Goal: Task Accomplishment & Management: Use online tool/utility

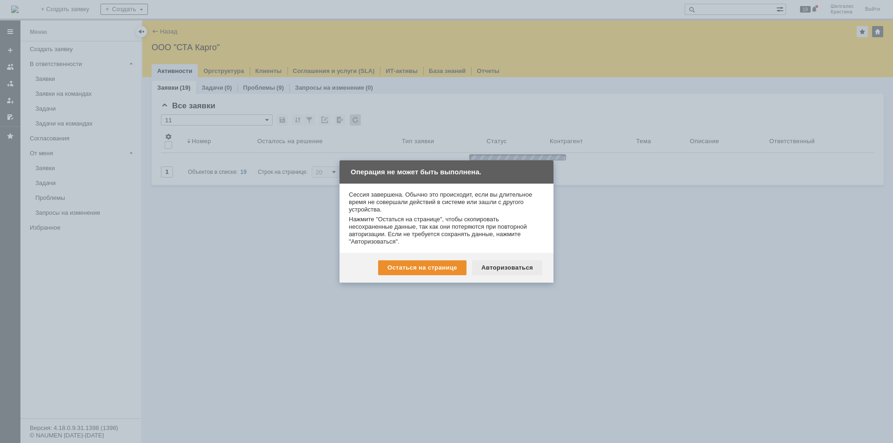
click at [513, 263] on div "Авторизоваться" at bounding box center [507, 267] width 70 height 15
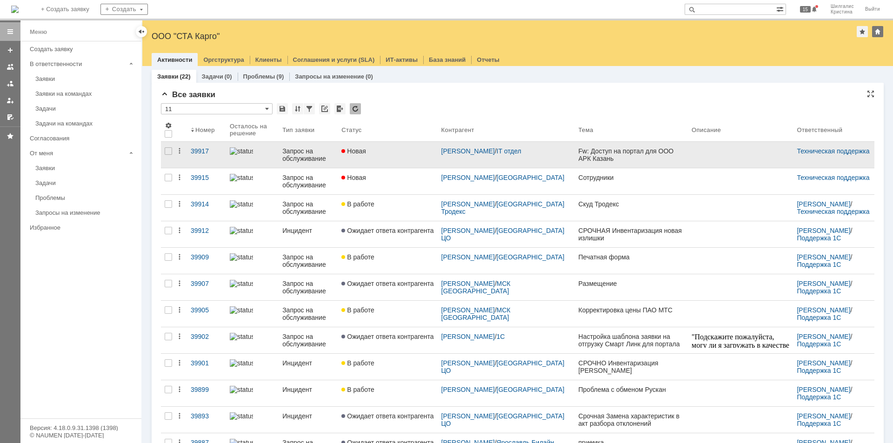
click at [382, 151] on div "Новая" at bounding box center [387, 150] width 92 height 7
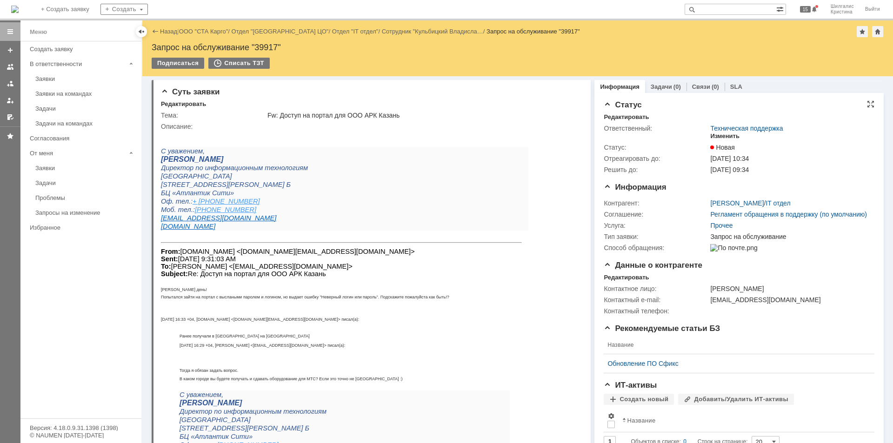
click at [725, 133] on div "Изменить" at bounding box center [724, 136] width 29 height 7
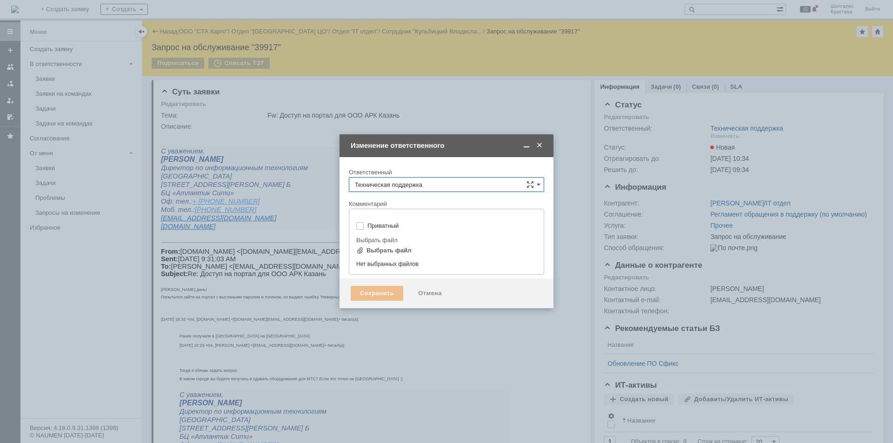
type input "[не указано]"
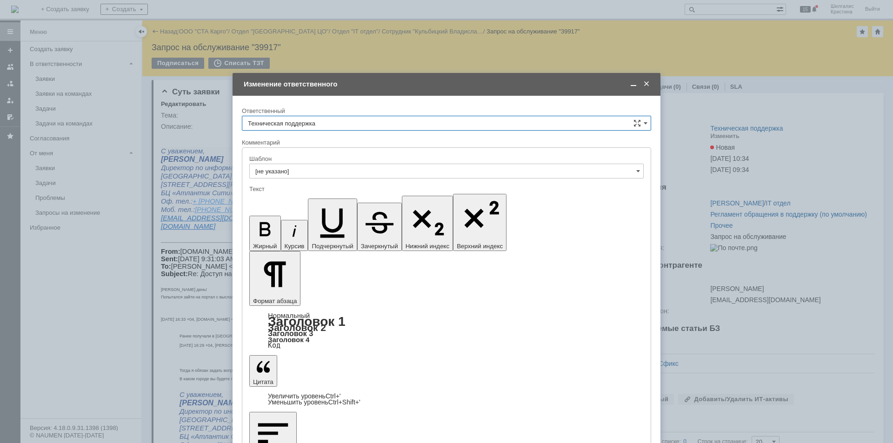
click at [329, 120] on input "Техническая поддержка" at bounding box center [446, 123] width 409 height 15
click at [315, 172] on span "[PERSON_NAME]" at bounding box center [446, 170] width 397 height 7
type input "[PERSON_NAME]"
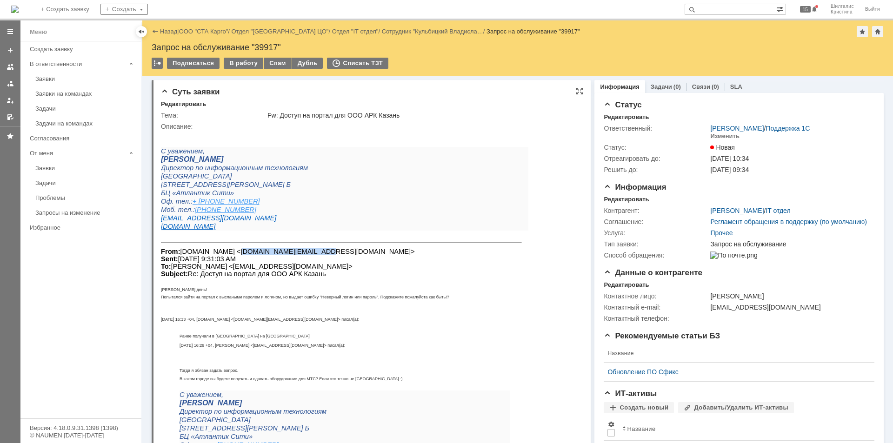
drag, startPoint x: 284, startPoint y: 253, endPoint x: 220, endPoint y: 253, distance: 64.2
click at [220, 253] on font "From: lavrentiev.ae <lavrentiev.ae@azimutrk.ru> Sent: Monday, October 13, 2025 …" at bounding box center [288, 263] width 254 height 30
copy font "lavrentiev.ae@azimutrk"
click at [728, 12] on input "text" at bounding box center [731, 9] width 92 height 11
paste input "lavrentiev.ae@azimutrk"
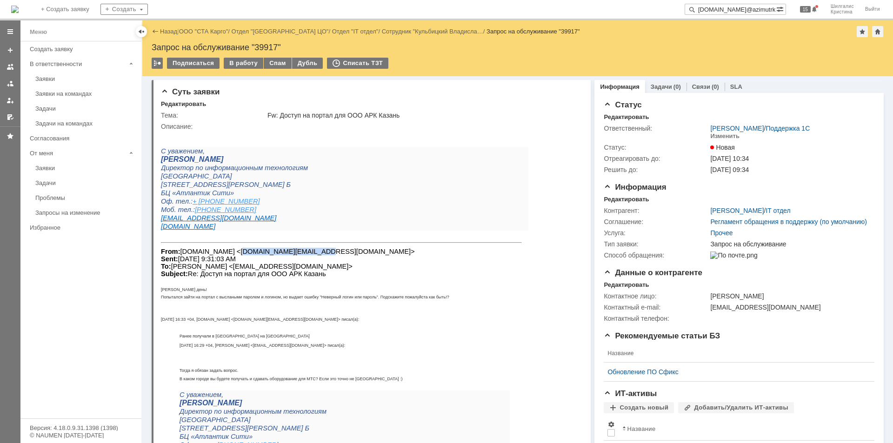
type input "lavrentiev.ae@azimutrk"
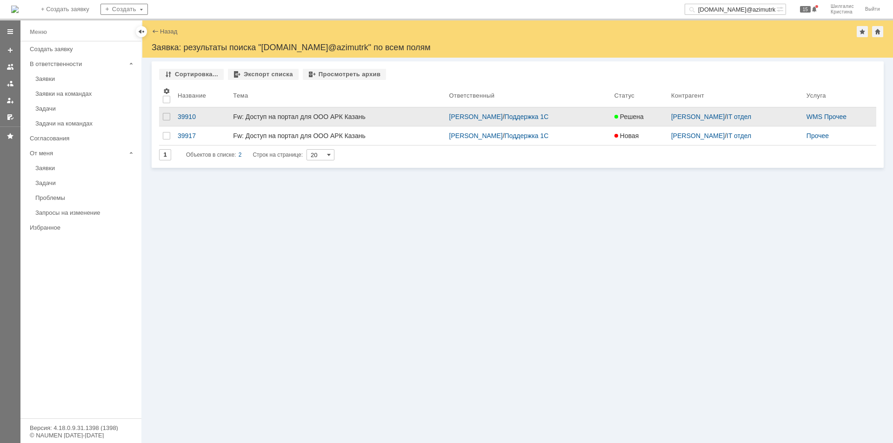
click at [330, 114] on div "Fw: Доступ на портал для ООО АРК Казань" at bounding box center [337, 116] width 208 height 7
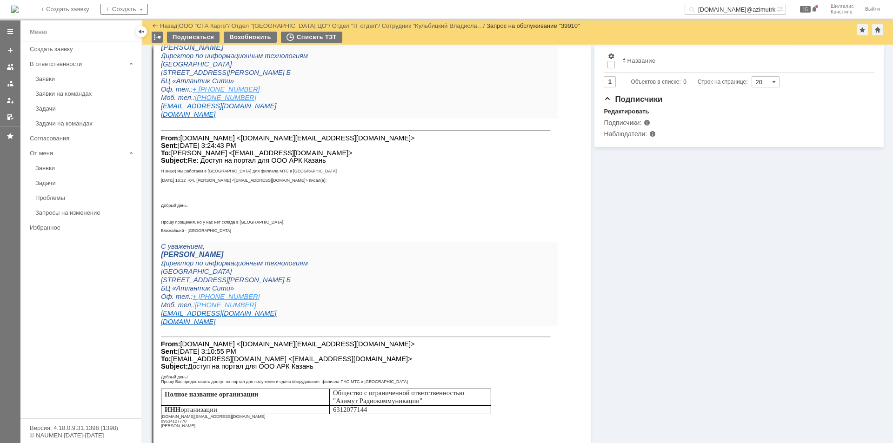
scroll to position [474, 0]
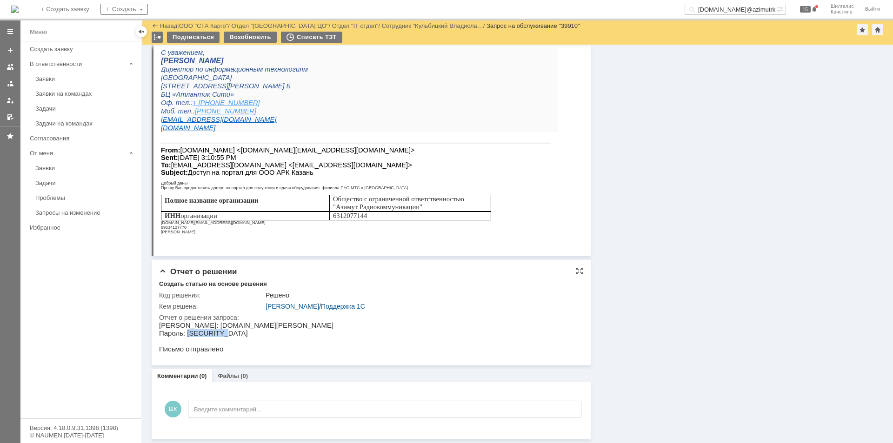
drag, startPoint x: 220, startPoint y: 332, endPoint x: 185, endPoint y: 331, distance: 35.8
click at [185, 331] on p "Пароль: aBgt&HItkI Письмо отправлено" at bounding box center [246, 341] width 174 height 24
copy p "aBgt&HItkI"
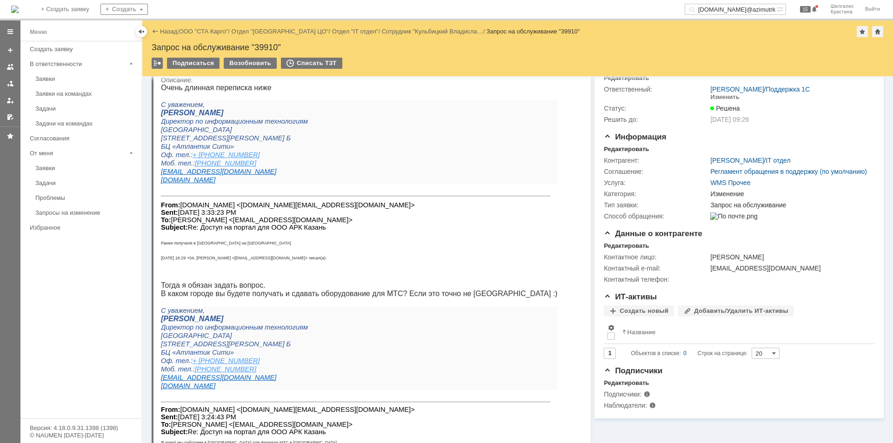
scroll to position [0, 0]
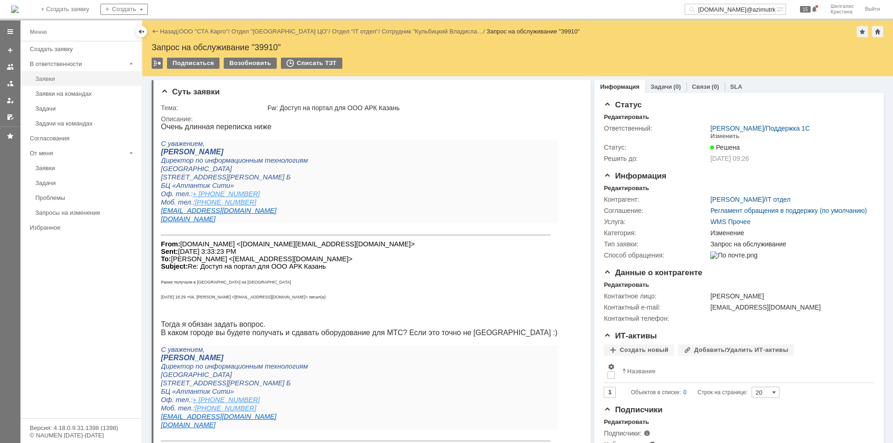
click at [54, 80] on div "Заявки" at bounding box center [85, 78] width 100 height 7
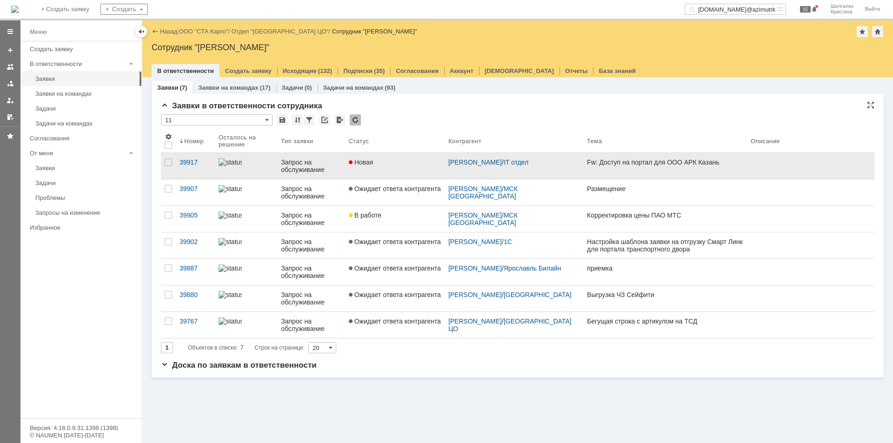
click at [395, 167] on link "Новая" at bounding box center [395, 166] width 100 height 26
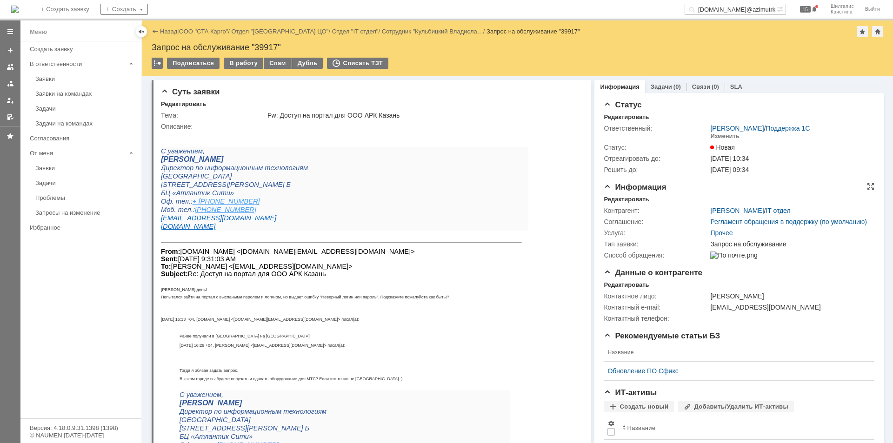
click at [633, 197] on div "Редактировать" at bounding box center [626, 199] width 45 height 7
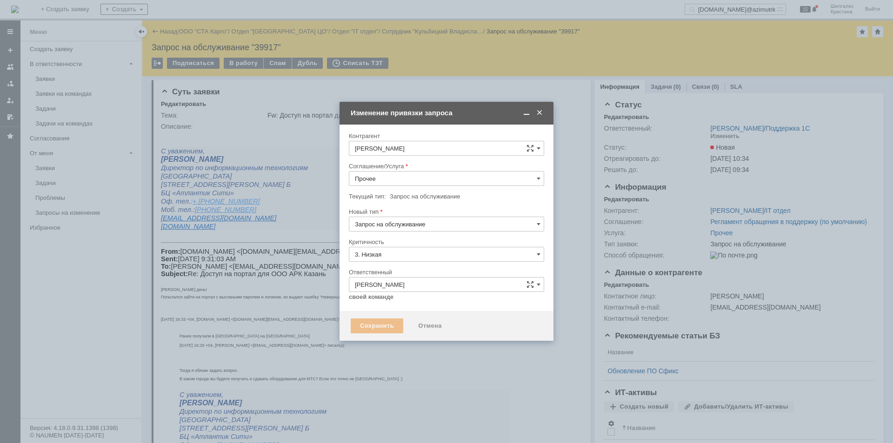
type input "[не указано]"
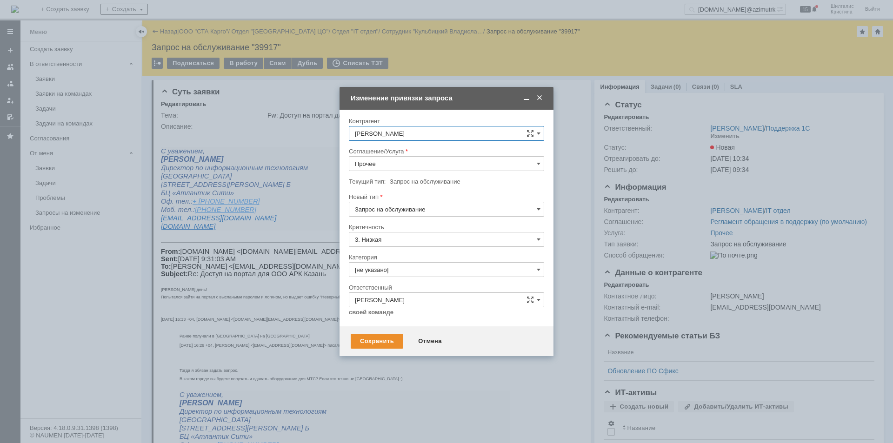
click at [393, 162] on input "Прочее" at bounding box center [446, 163] width 195 height 15
click at [401, 240] on div "WMS Прочее" at bounding box center [446, 245] width 194 height 15
type input "WMS Прочее"
click at [393, 267] on input "[не указано]" at bounding box center [446, 269] width 195 height 15
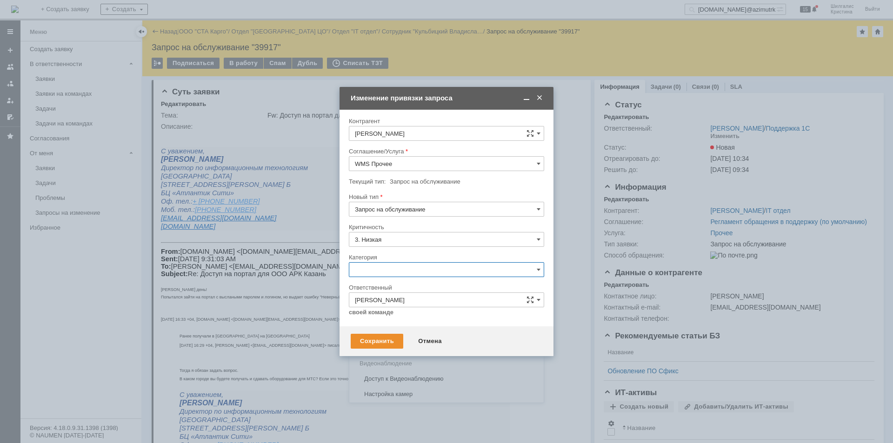
click at [387, 331] on span "Консультация пользователя" at bounding box center [446, 332] width 183 height 7
click at [380, 337] on div "Сохранить" at bounding box center [377, 341] width 53 height 15
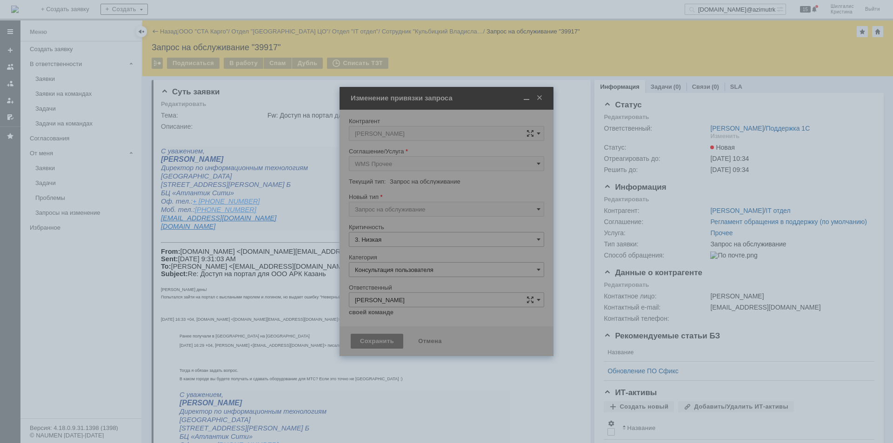
type input "Консультация пользователя"
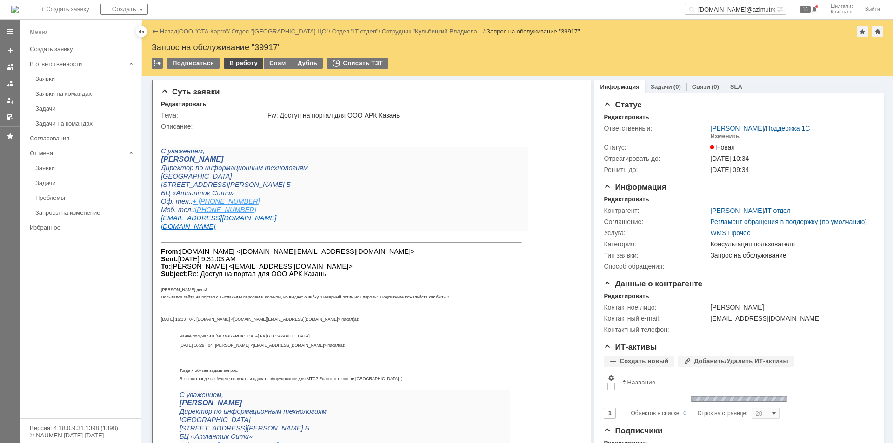
scroll to position [0, 0]
click at [244, 65] on div "В работу" at bounding box center [244, 63] width 40 height 11
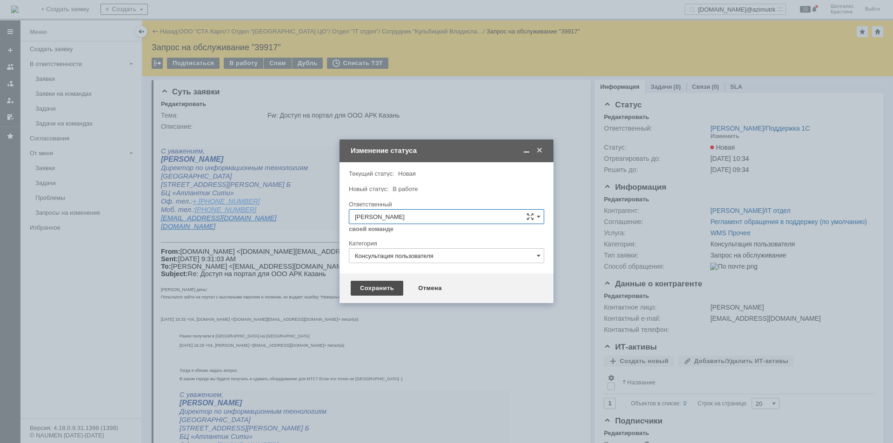
click at [385, 289] on div "Сохранить" at bounding box center [377, 288] width 53 height 15
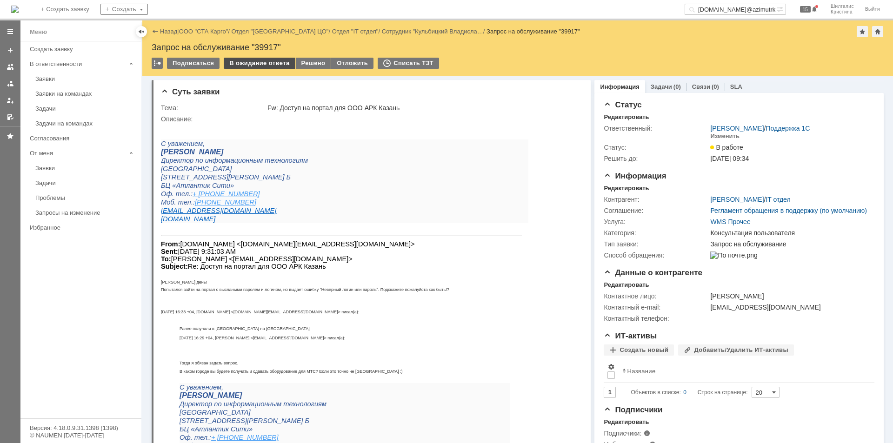
click at [260, 60] on div "В ожидание ответа" at bounding box center [259, 63] width 71 height 11
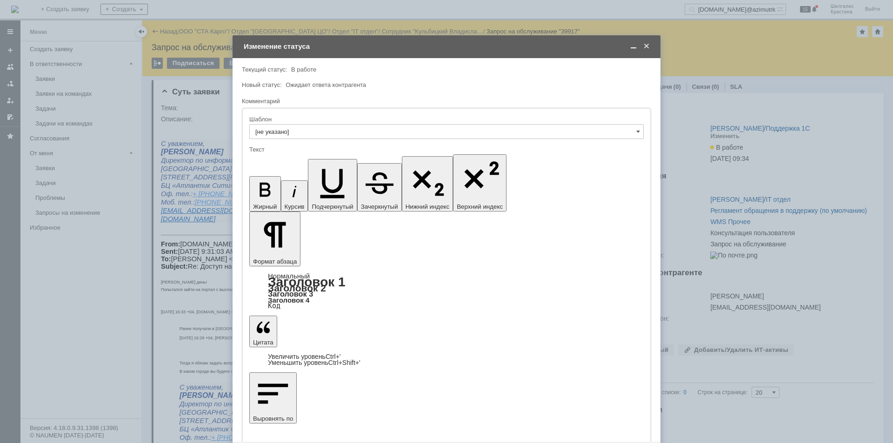
scroll to position [26, 0]
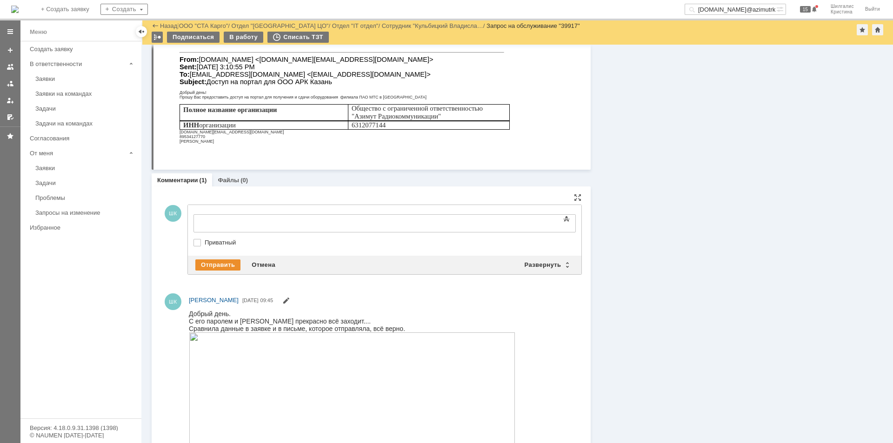
scroll to position [0, 0]
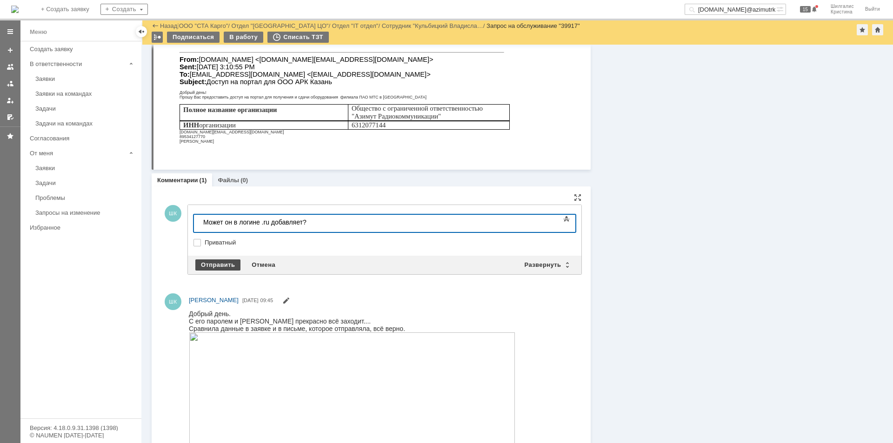
click at [234, 263] on div "Отправить" at bounding box center [217, 265] width 45 height 11
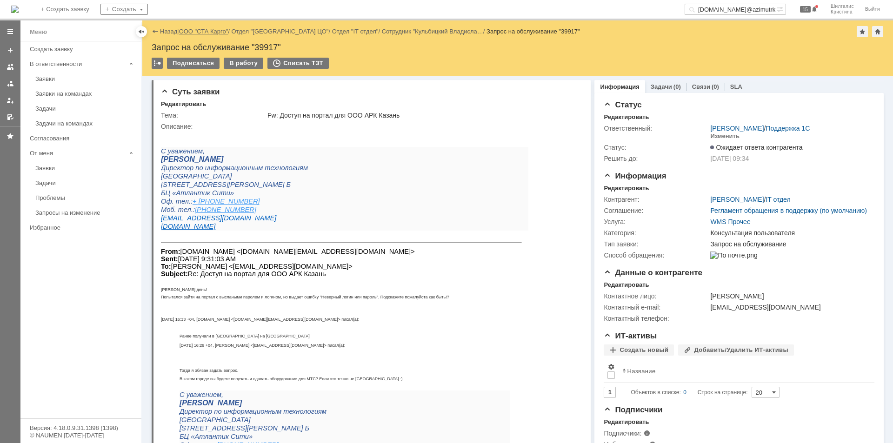
click at [195, 31] on link "ООО "СТА Карго"" at bounding box center [203, 31] width 49 height 7
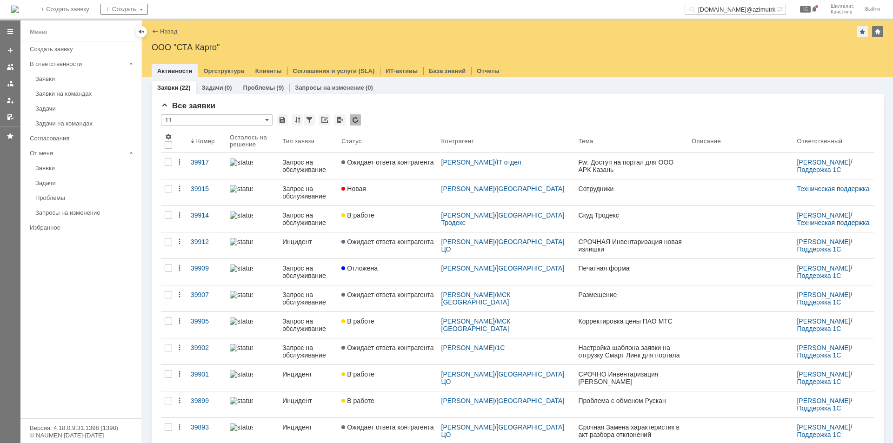
click at [402, 195] on link "Новая" at bounding box center [388, 193] width 100 height 26
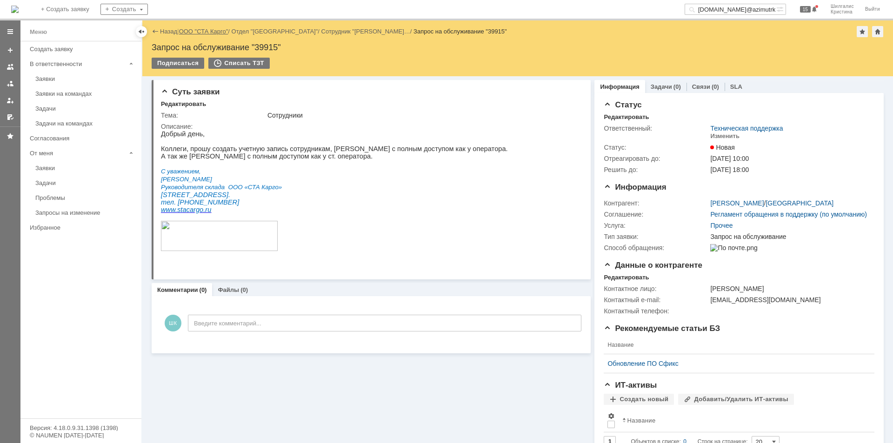
click at [204, 29] on link "ООО "СТА Карго"" at bounding box center [203, 31] width 49 height 7
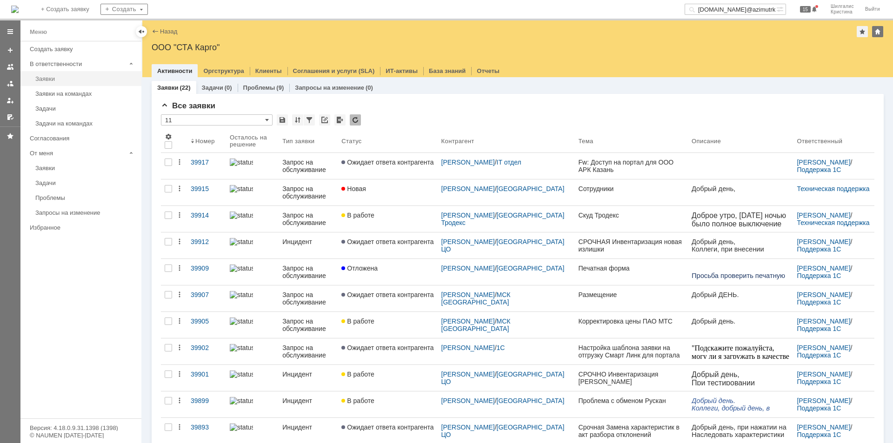
click at [69, 77] on div "Заявки" at bounding box center [85, 78] width 100 height 7
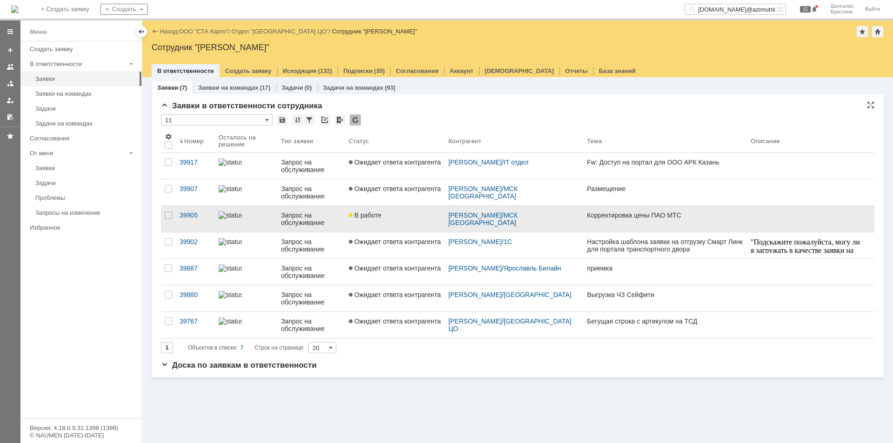
click at [383, 220] on link "В работе" at bounding box center [395, 219] width 100 height 26
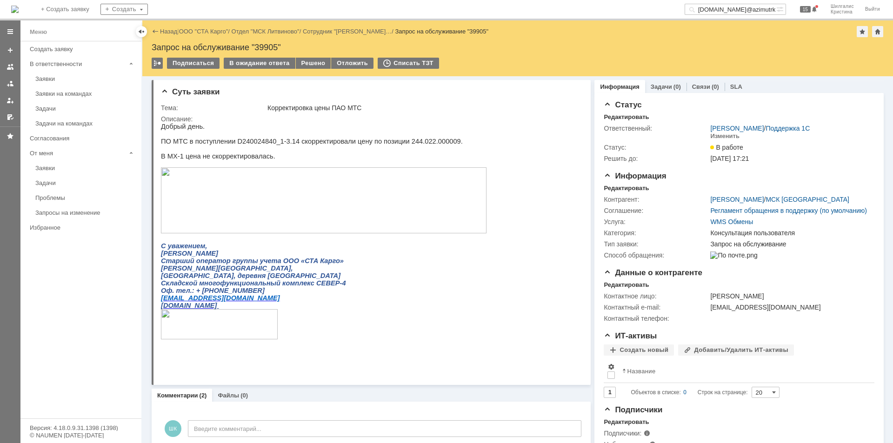
click at [252, 142] on p "ПО МТС в поступлении D240024840_1-3.14 скорректировали цену по позиции 244.022.…" at bounding box center [324, 141] width 326 height 7
click at [249, 144] on p "ПО МТС в поступлении D240024840_1-3.14 скорректировали цену по позиции 244.022.…" at bounding box center [324, 141] width 326 height 7
drag, startPoint x: 264, startPoint y: 142, endPoint x: 231, endPoint y: 142, distance: 33.0
click at [231, 142] on p "ПО МТС в поступлении D240024840_1-3.14 скорректировали цену по позиции 244.022.…" at bounding box center [324, 141] width 326 height 7
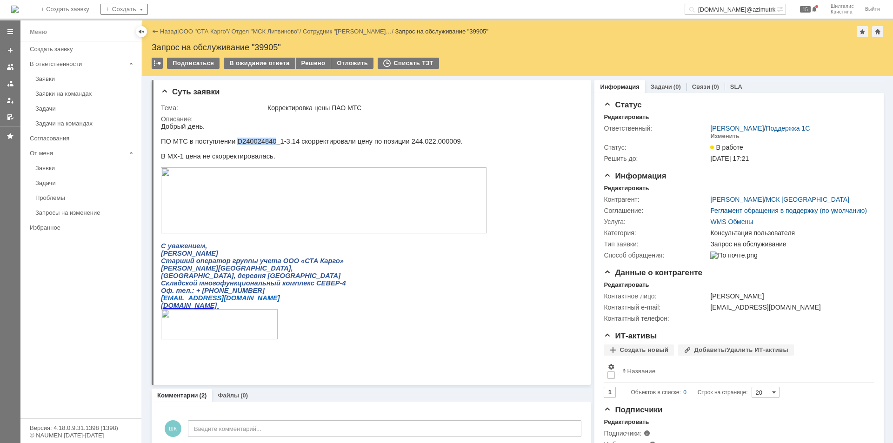
copy p "D240024840"
click at [302, 60] on div "Решено" at bounding box center [313, 63] width 35 height 11
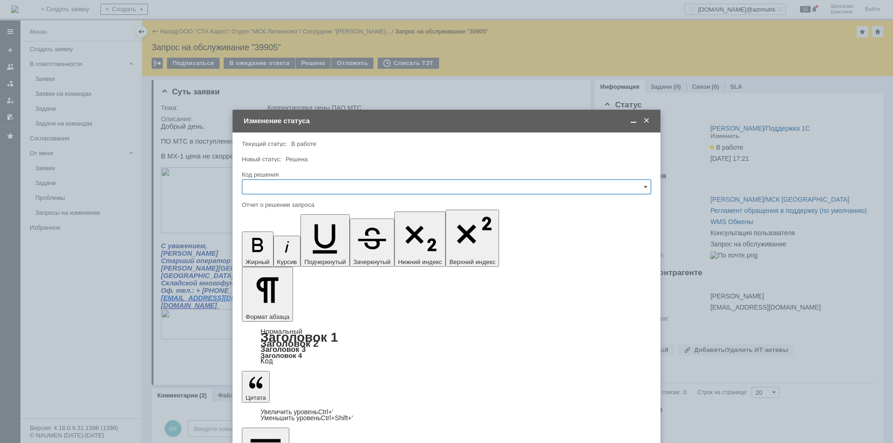
click at [262, 185] on input "text" at bounding box center [446, 187] width 409 height 15
click at [267, 304] on div "Решено" at bounding box center [446, 311] width 408 height 15
type input "Решено"
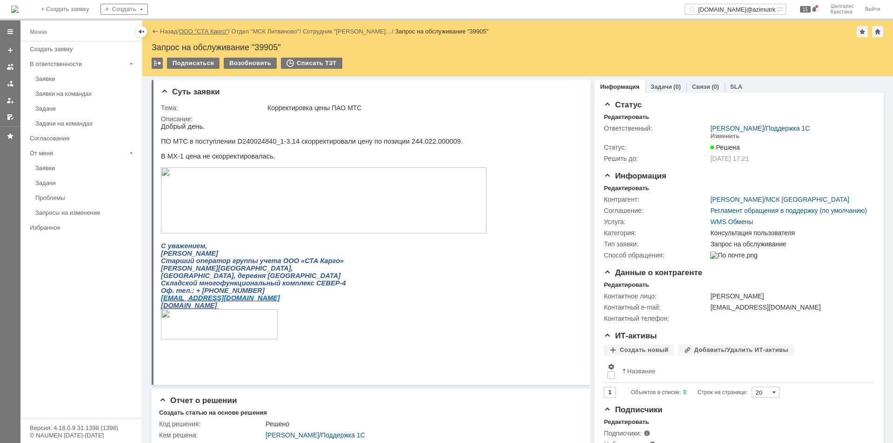
click at [215, 32] on link "ООО "СТА Карго"" at bounding box center [203, 31] width 49 height 7
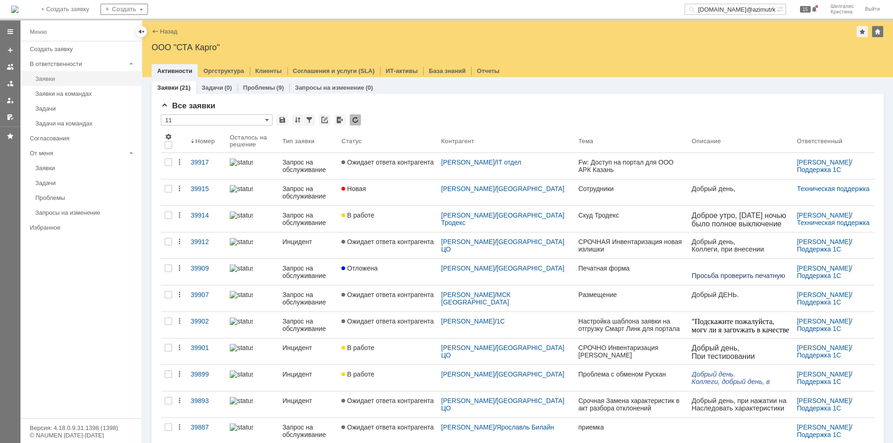
click at [50, 79] on div "Заявки" at bounding box center [85, 78] width 100 height 7
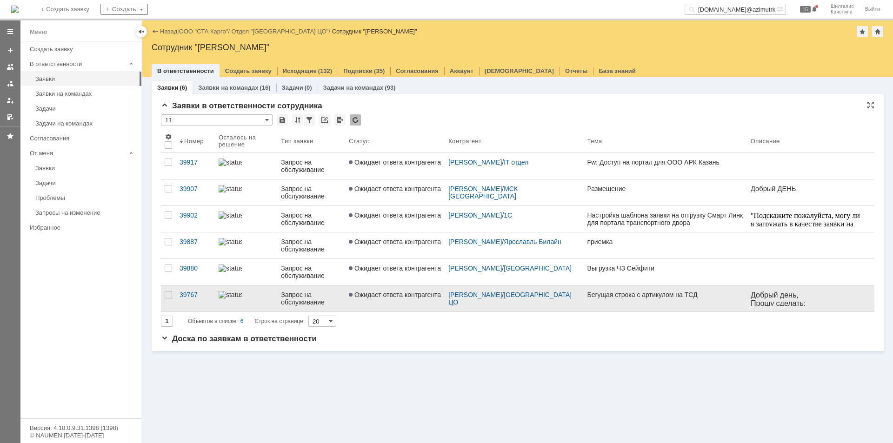
click at [378, 293] on span "Ожидает ответа контрагента" at bounding box center [395, 294] width 92 height 7
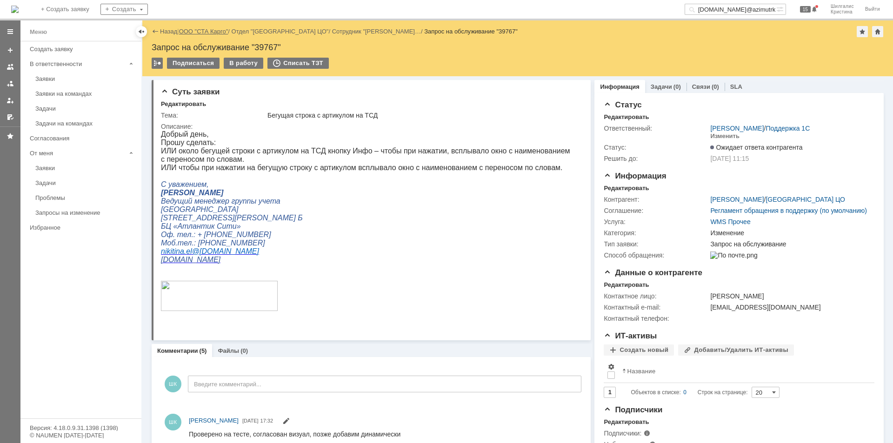
click at [201, 33] on link "ООО "СТА Карго"" at bounding box center [203, 31] width 49 height 7
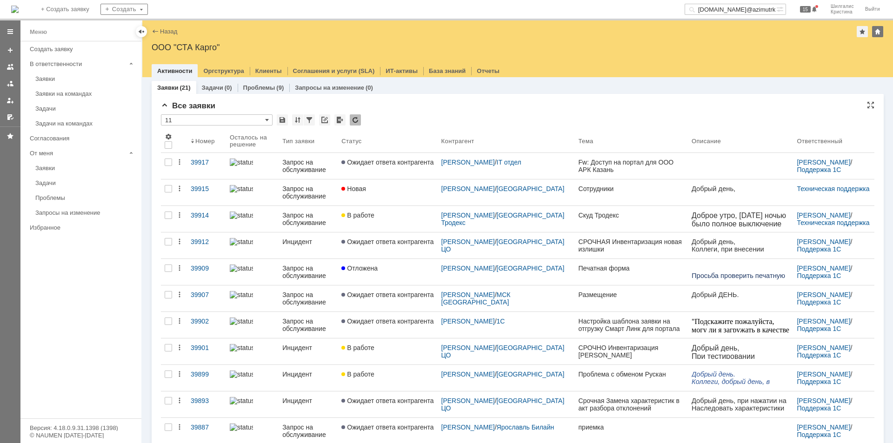
click at [513, 116] on div "* 11" at bounding box center [518, 120] width 714 height 12
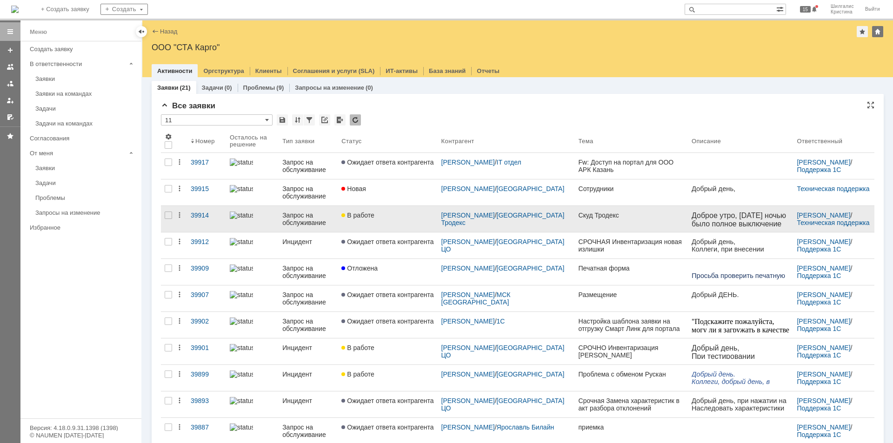
click at [409, 215] on div "В работе" at bounding box center [387, 215] width 92 height 7
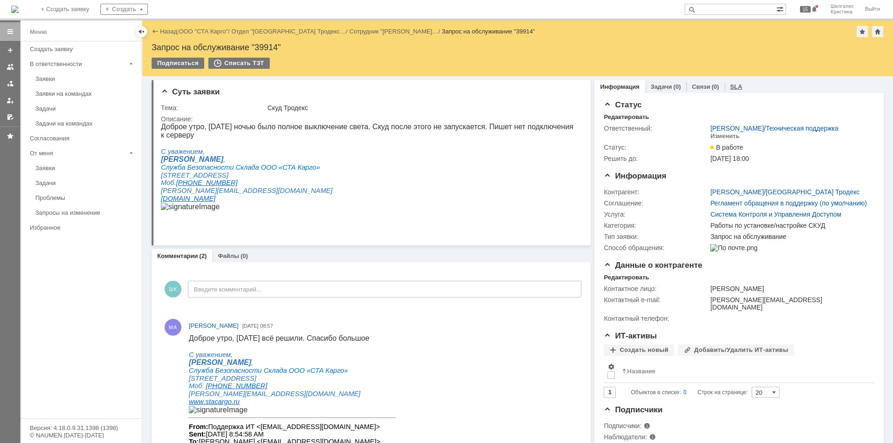
click at [726, 81] on div "SLA" at bounding box center [736, 86] width 23 height 13
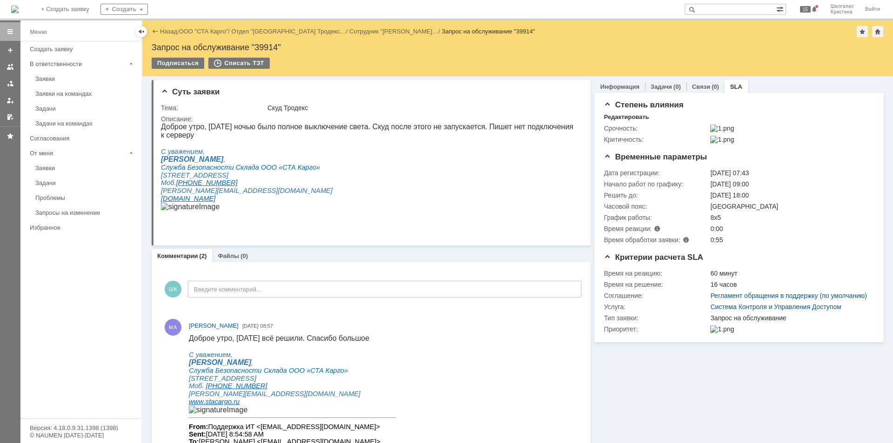
click at [201, 34] on link "ООО "СТА Карго"" at bounding box center [203, 31] width 49 height 7
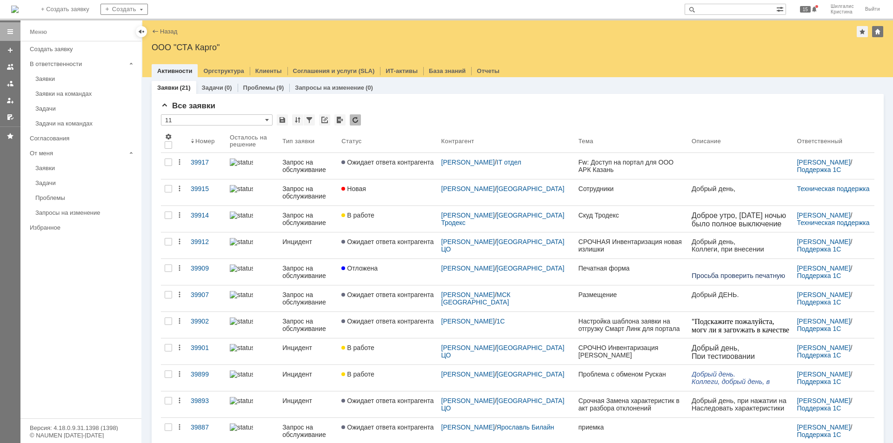
click at [550, 98] on div "Все заявки * 11 Результаты поиска: 1 2 Следующая > Объектов в списке: посчитать…" at bounding box center [518, 400] width 732 height 612
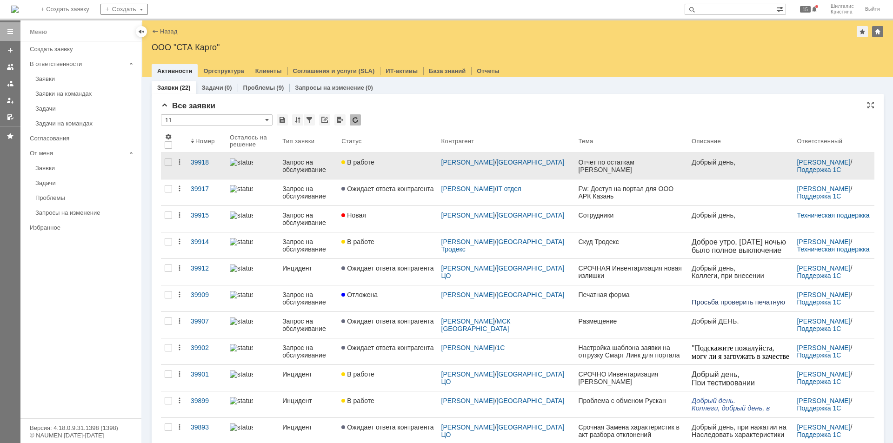
click at [372, 164] on span "В работе" at bounding box center [357, 162] width 33 height 7
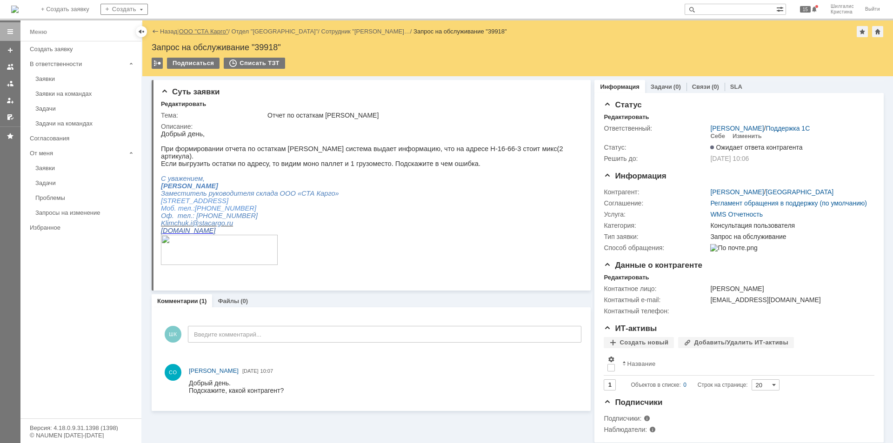
click at [198, 33] on link "ООО "СТА Карго"" at bounding box center [203, 31] width 49 height 7
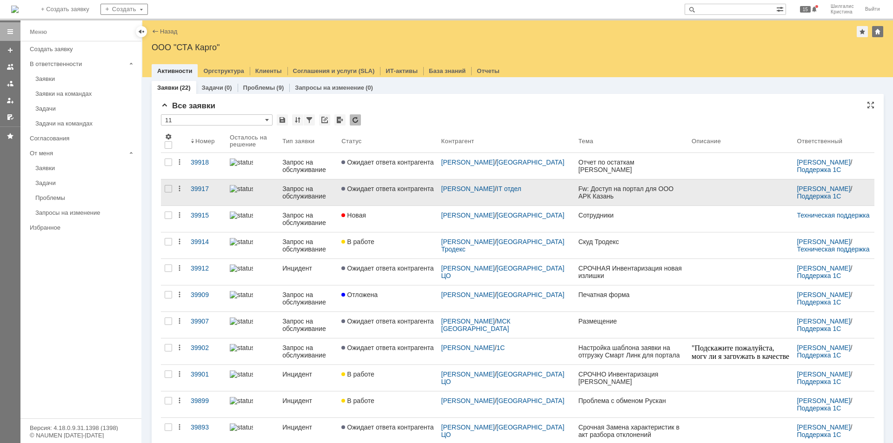
click at [397, 194] on link "Ожидает ответа контрагента" at bounding box center [388, 193] width 100 height 26
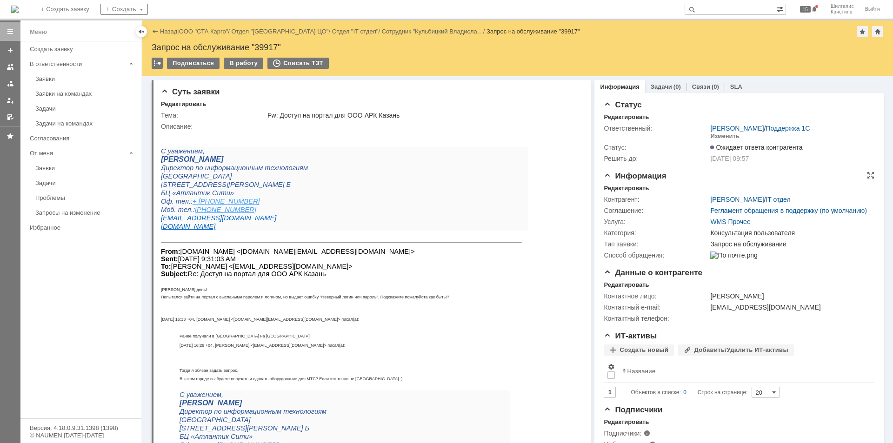
drag, startPoint x: 673, startPoint y: 317, endPoint x: 644, endPoint y: 220, distance: 101.7
click at [65, 77] on div "Заявки" at bounding box center [85, 78] width 100 height 7
